Goal: Check status: Check status

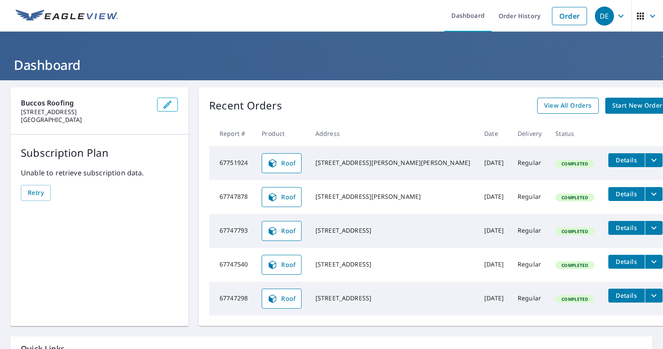
click at [329, 108] on span "View All Orders" at bounding box center [568, 105] width 48 height 11
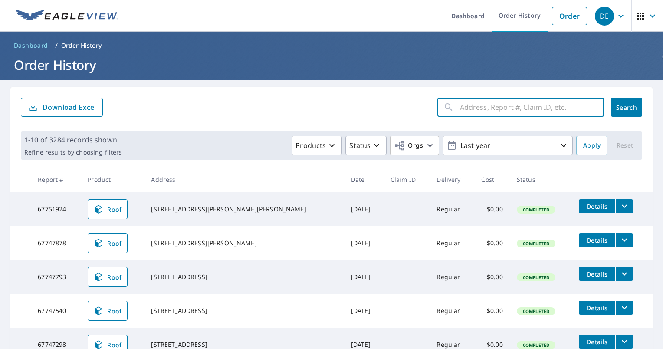
click at [329, 107] on input "text" at bounding box center [532, 107] width 144 height 24
type input "210 friar"
click button "Search" at bounding box center [626, 107] width 31 height 19
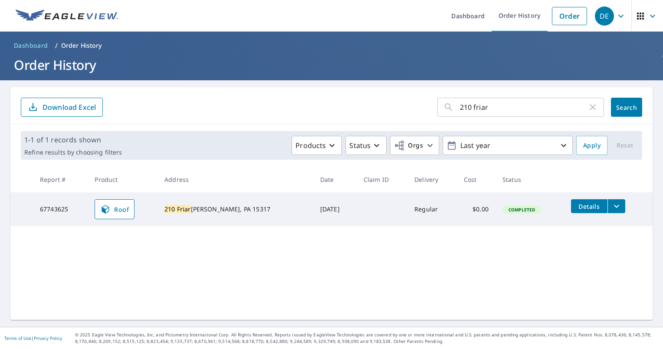
click at [156, 284] on div "210 friar ​ Search Download Excel 1-1 of 1 records shown Refine results by choo…" at bounding box center [331, 203] width 642 height 232
click at [133, 215] on link "Roof" at bounding box center [115, 209] width 40 height 20
